Goal: Communication & Community: Participate in discussion

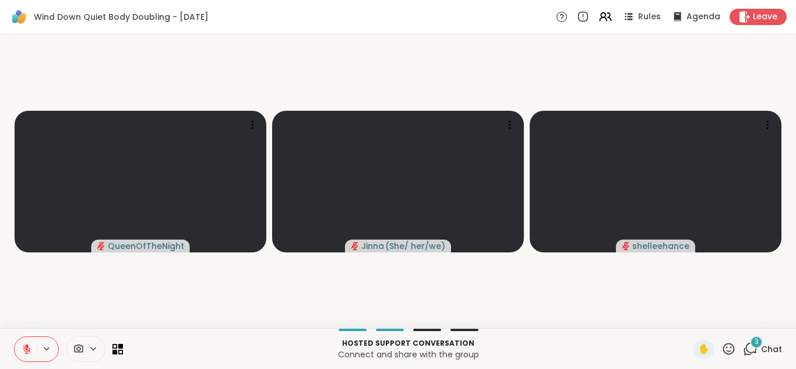
click at [754, 342] on span "3" at bounding box center [756, 342] width 4 height 10
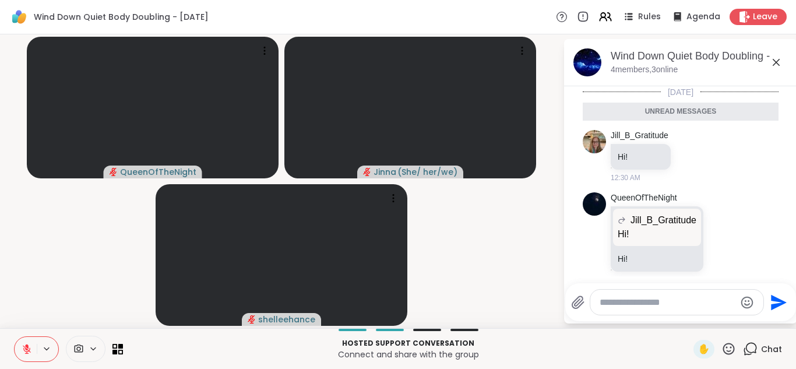
click at [775, 55] on icon at bounding box center [776, 62] width 14 height 14
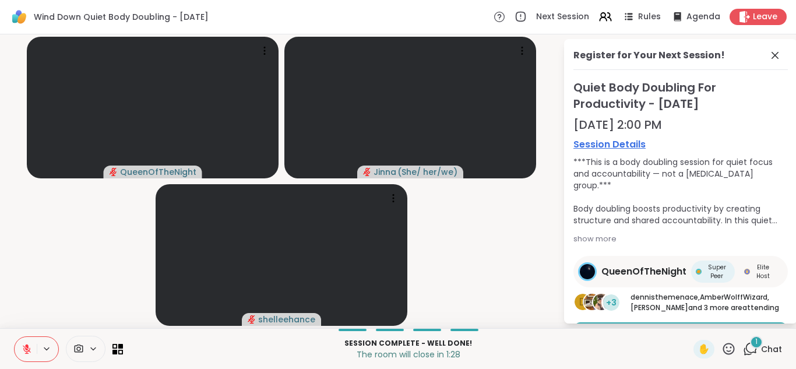
click at [750, 344] on div "1" at bounding box center [756, 342] width 13 height 13
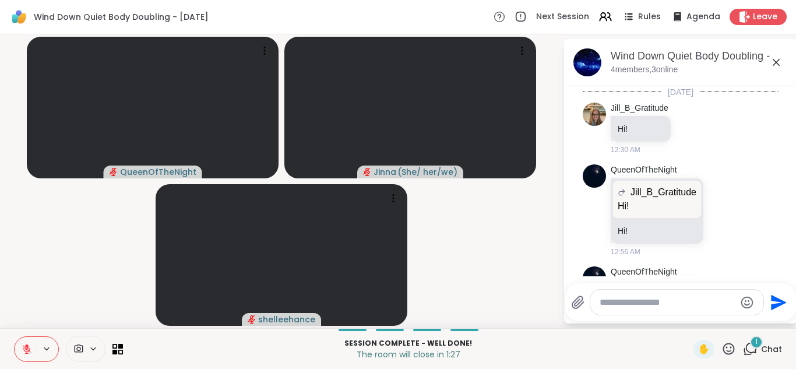
scroll to position [200, 0]
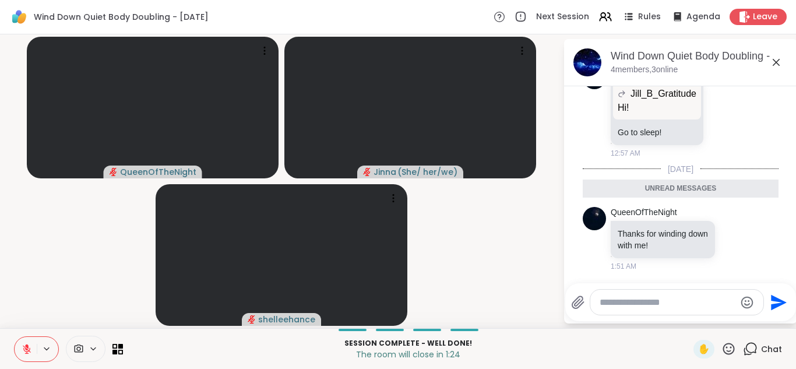
click at [599, 301] on textarea "Type your message" at bounding box center [667, 302] width 136 height 12
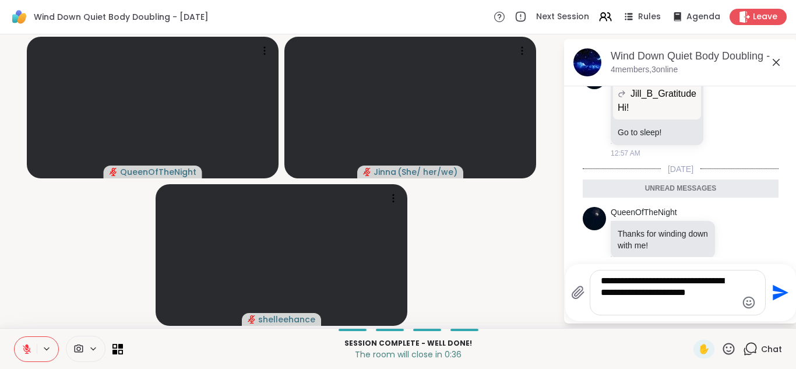
type textarea "**********"
click at [777, 288] on icon "Send" at bounding box center [780, 293] width 16 height 16
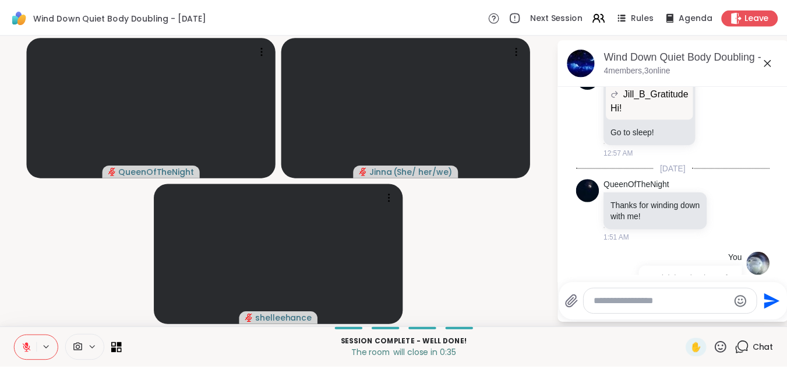
scroll to position [270, 0]
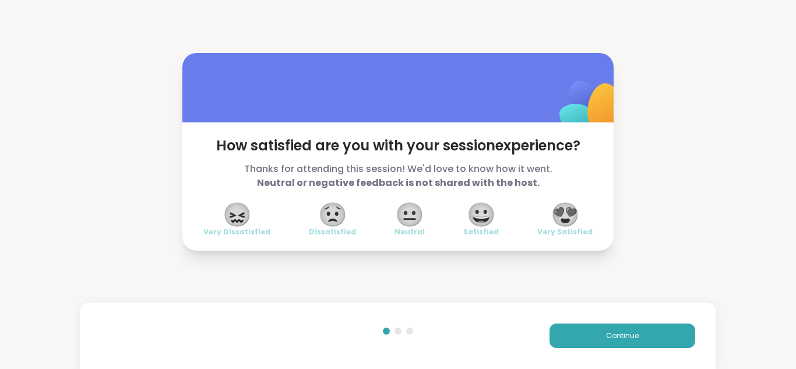
click at [477, 211] on span "😀" at bounding box center [481, 214] width 29 height 21
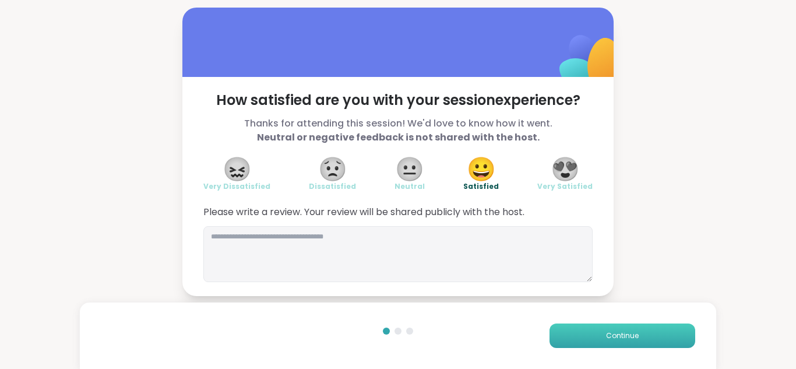
click at [617, 325] on button "Continue" at bounding box center [622, 335] width 146 height 24
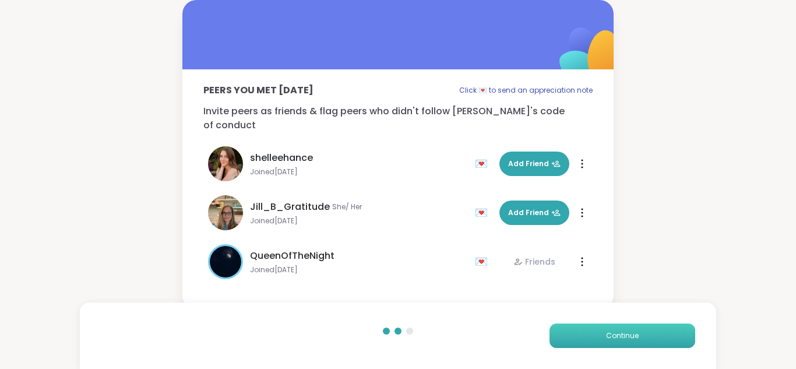
click at [617, 325] on button "Continue" at bounding box center [622, 335] width 146 height 24
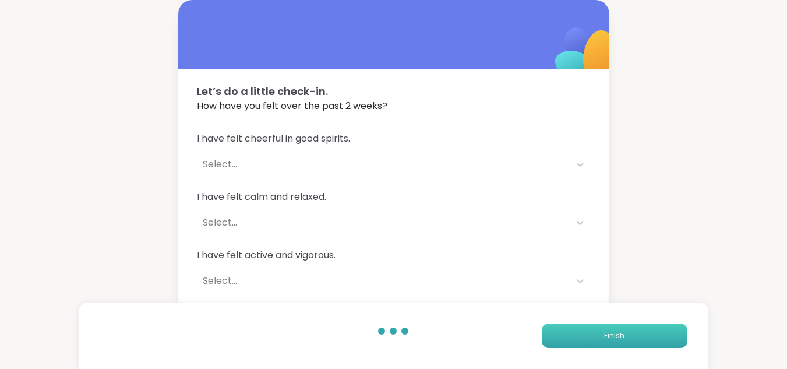
click at [617, 325] on button "Finish" at bounding box center [615, 335] width 146 height 24
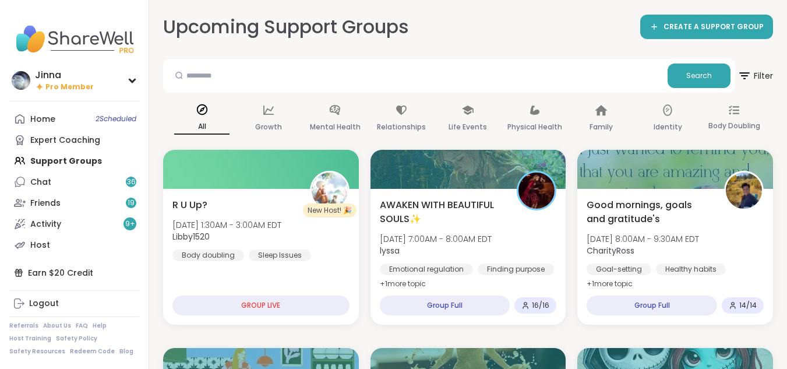
click at [88, 158] on div "Home 2 Scheduled Expert Coaching Support Groups Chat 36 Friends 19 Activity 9 +…" at bounding box center [74, 181] width 130 height 147
click at [89, 159] on div "Home 2 Scheduled Expert Coaching Support Groups Chat 36 Friends 19 Activity 9 +…" at bounding box center [74, 181] width 130 height 147
click at [49, 198] on div "Friends 19" at bounding box center [45, 203] width 30 height 12
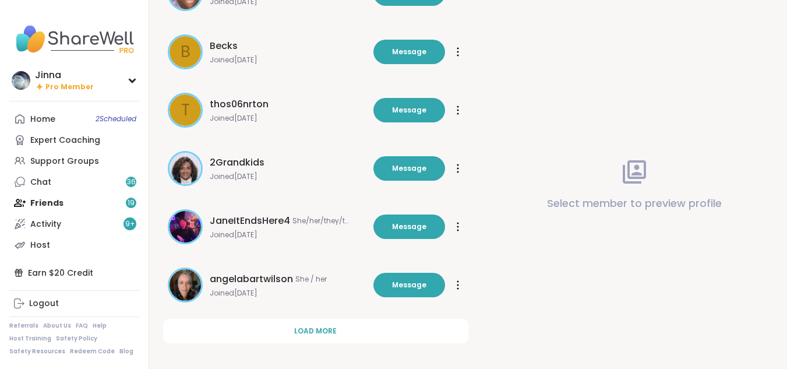
scroll to position [380, 0]
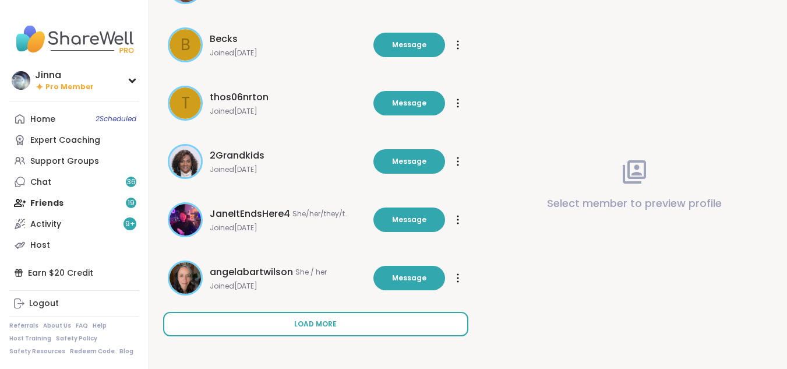
click at [313, 320] on span "Load more" at bounding box center [315, 324] width 43 height 10
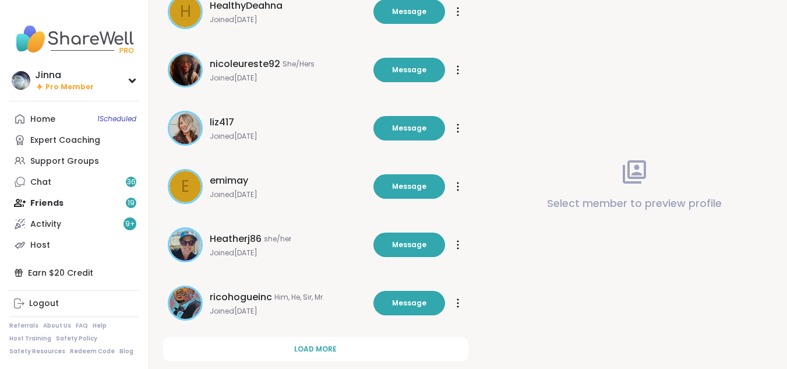
scroll to position [962, 0]
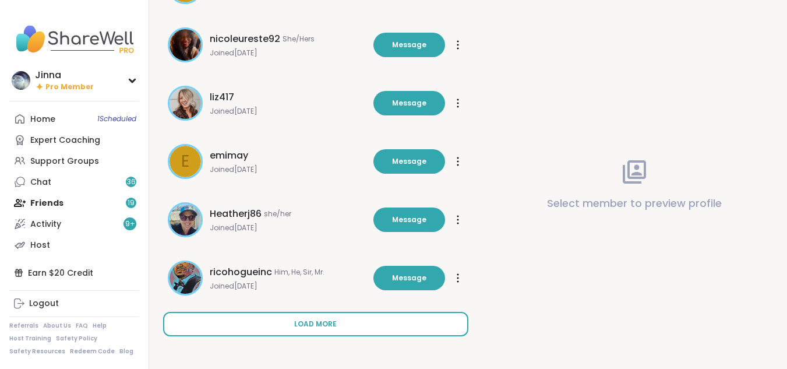
click at [320, 319] on span "Load more" at bounding box center [315, 324] width 43 height 10
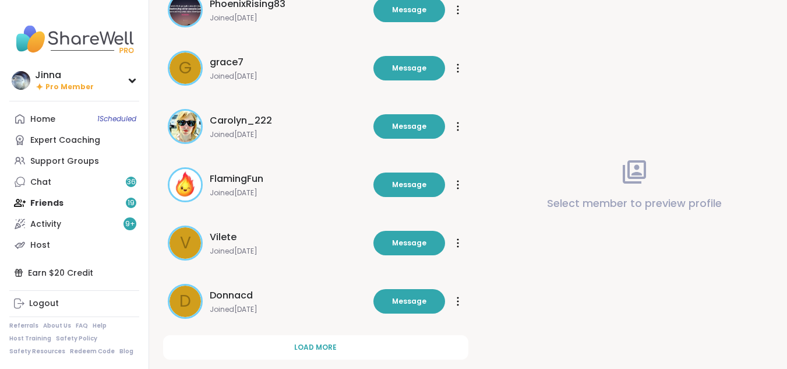
scroll to position [1545, 0]
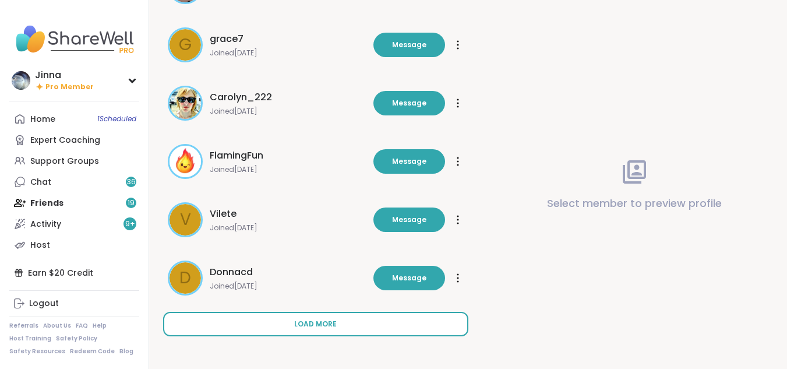
click at [323, 319] on span "Load more" at bounding box center [315, 324] width 43 height 10
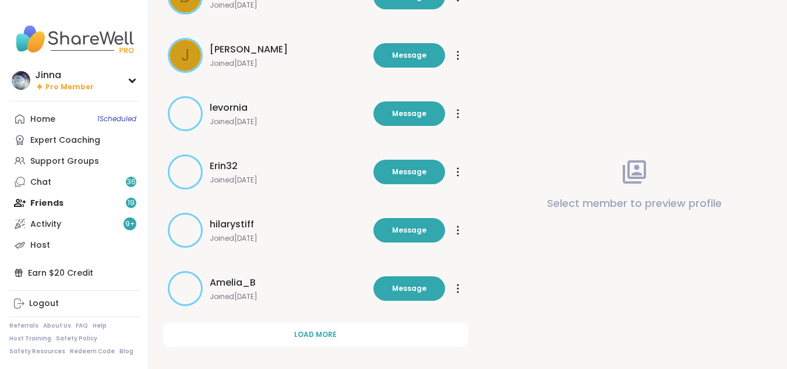
scroll to position [2127, 0]
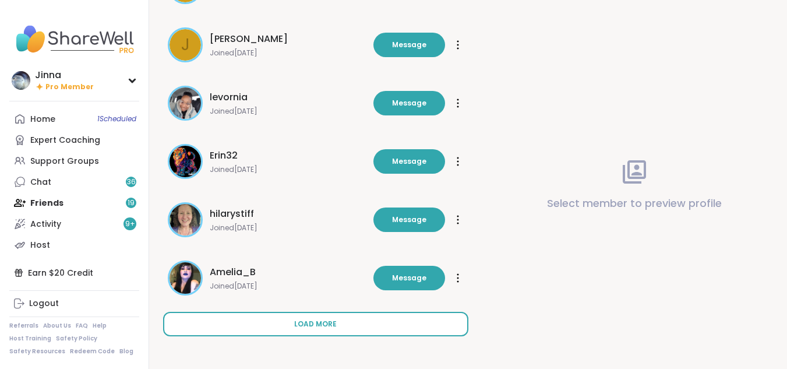
click at [318, 317] on button "Load more" at bounding box center [315, 324] width 305 height 24
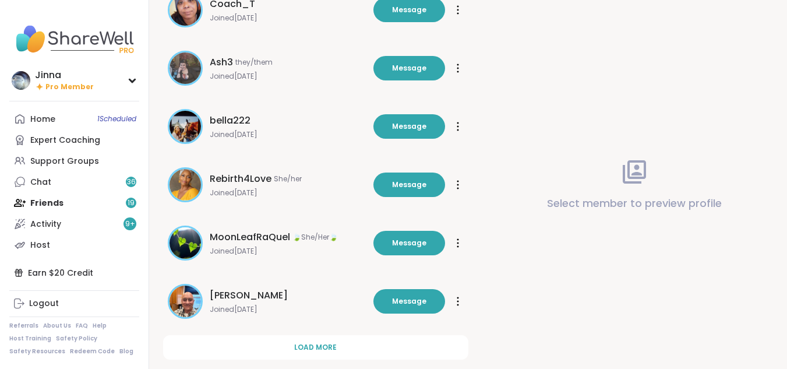
scroll to position [2710, 0]
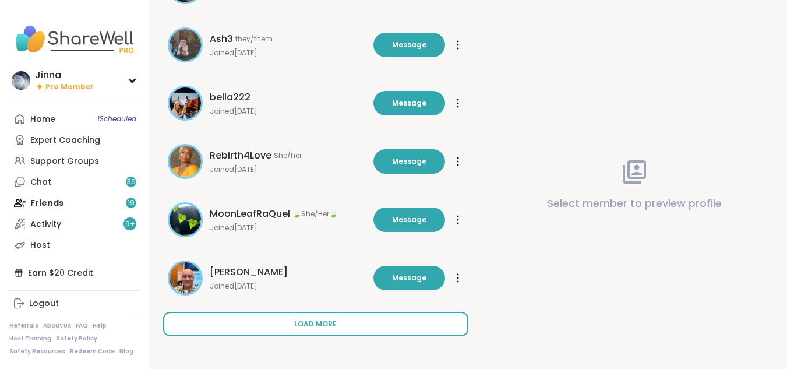
click at [311, 319] on span "Load more" at bounding box center [315, 324] width 43 height 10
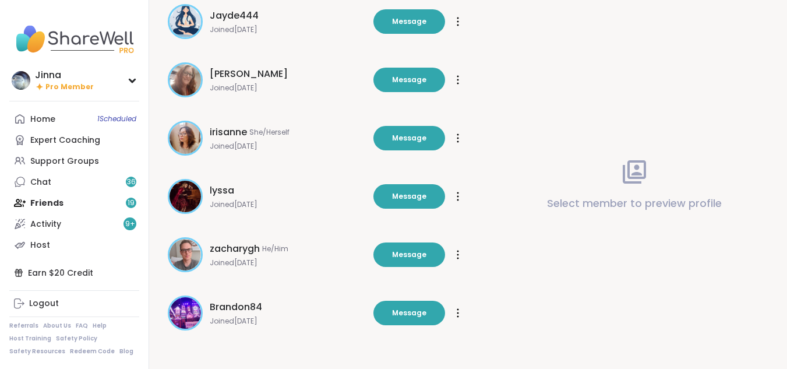
scroll to position [3200, 0]
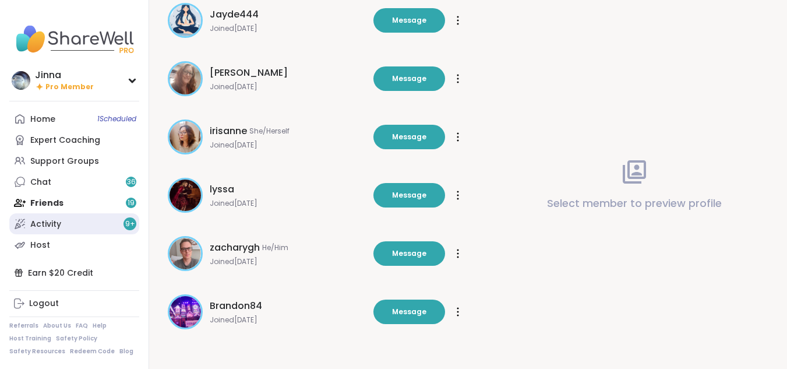
click at [52, 218] on div "Activity 9 +" at bounding box center [45, 224] width 31 height 12
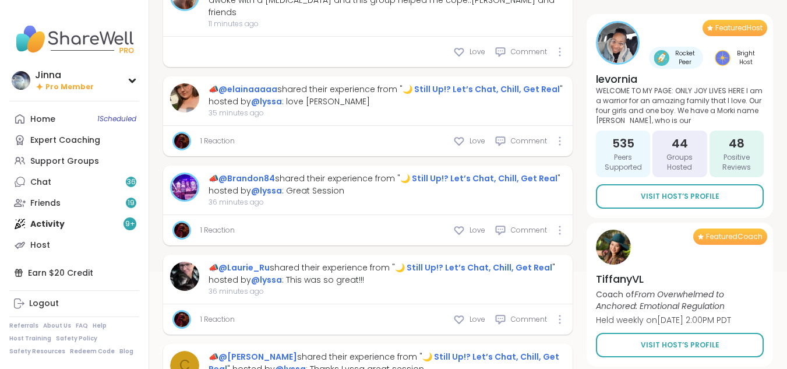
scroll to position [140, 0]
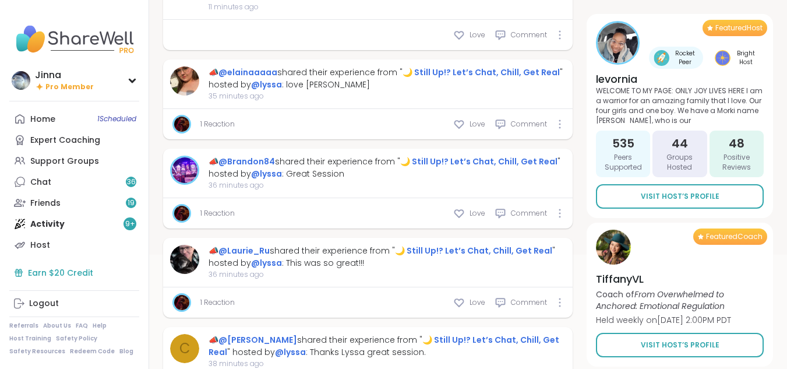
click at [69, 270] on div "Earn $20 Credit" at bounding box center [74, 272] width 130 height 21
